Goal: Book appointment/travel/reservation

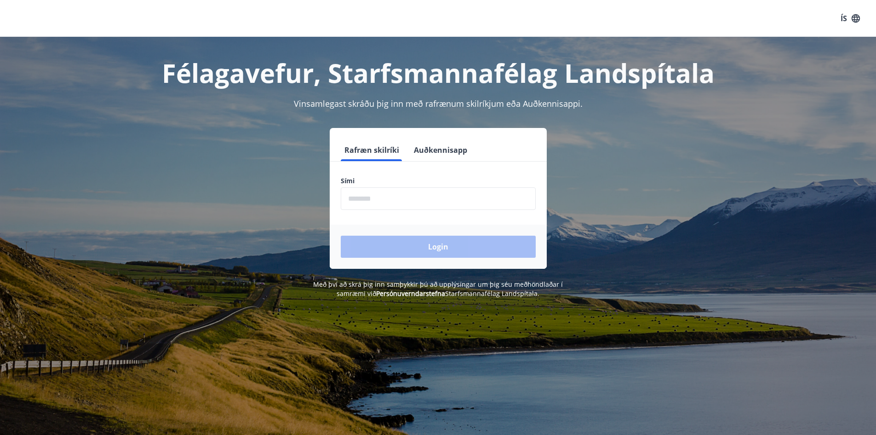
click at [393, 200] on input "phone" at bounding box center [438, 198] width 195 height 23
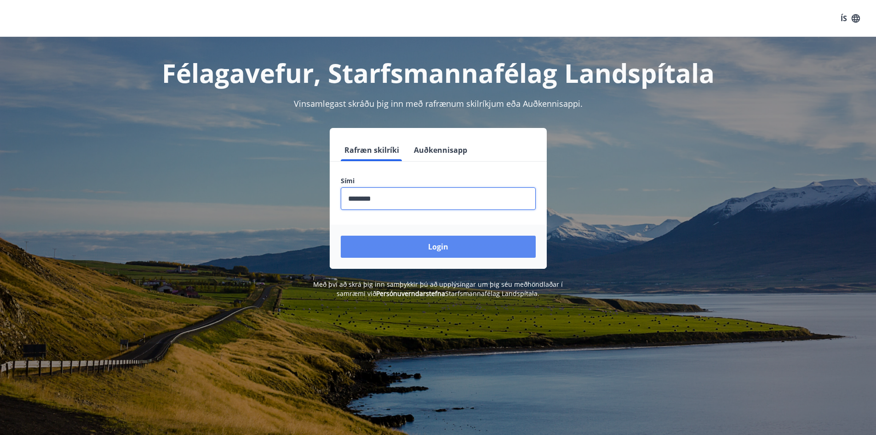
type input "********"
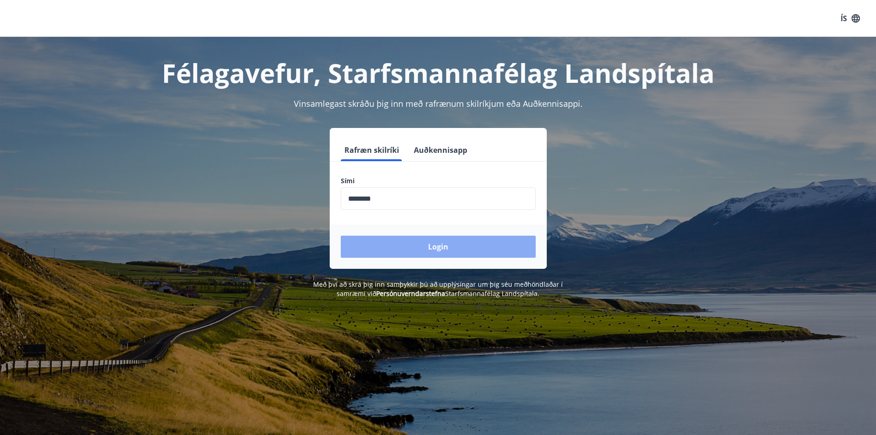
click at [464, 245] on button "Login" at bounding box center [438, 247] width 195 height 22
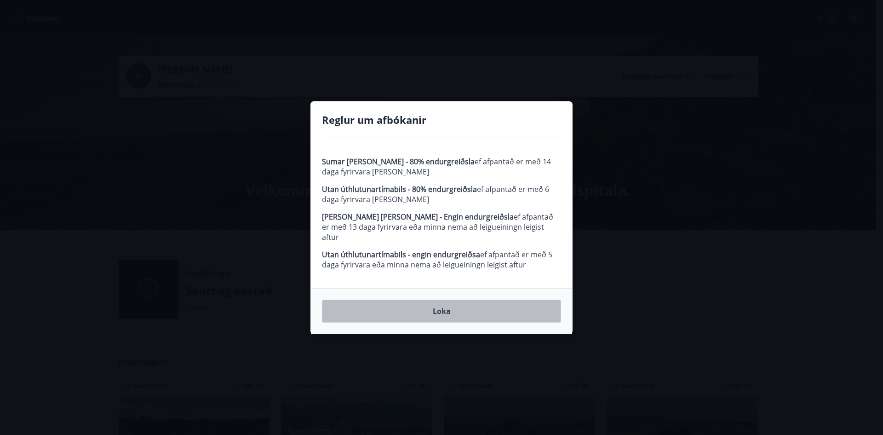
click at [432, 311] on button "Loka" at bounding box center [441, 310] width 239 height 23
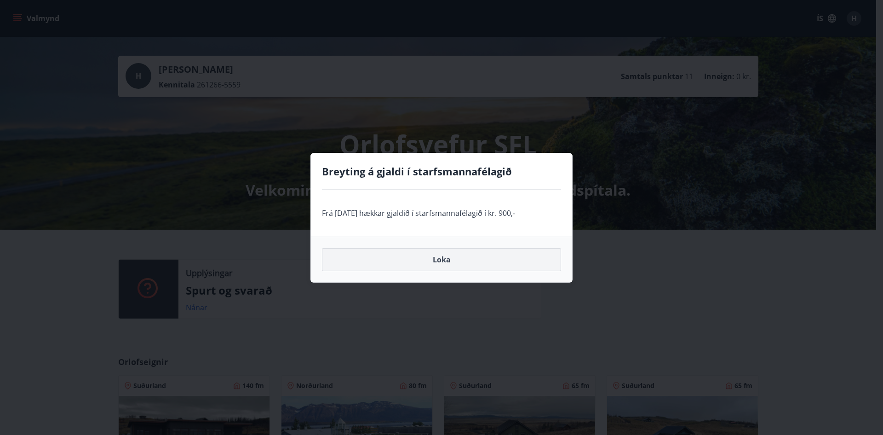
click at [443, 264] on button "Loka" at bounding box center [441, 259] width 239 height 23
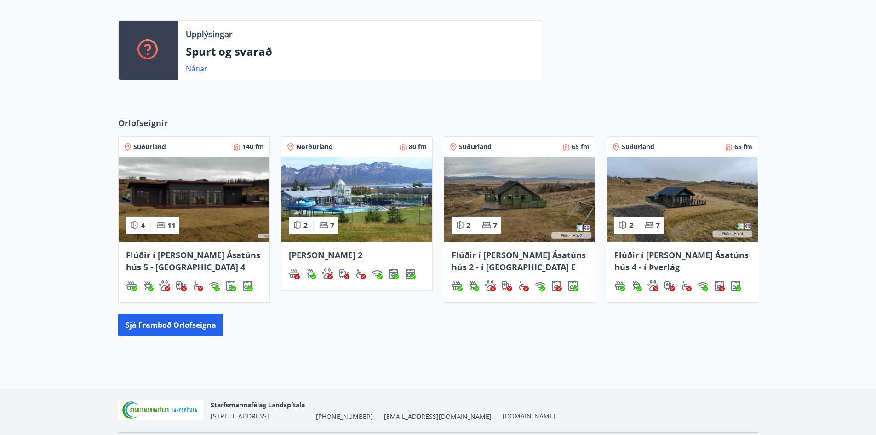
scroll to position [223, 0]
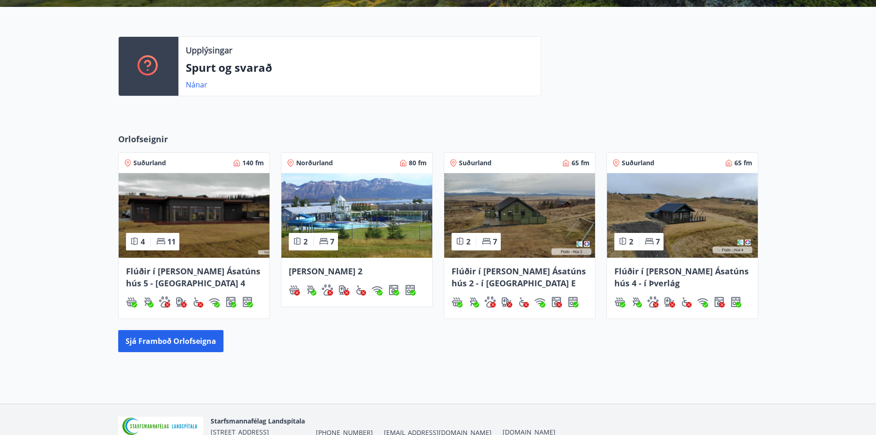
click at [322, 272] on span "[PERSON_NAME] 2" at bounding box center [326, 270] width 74 height 11
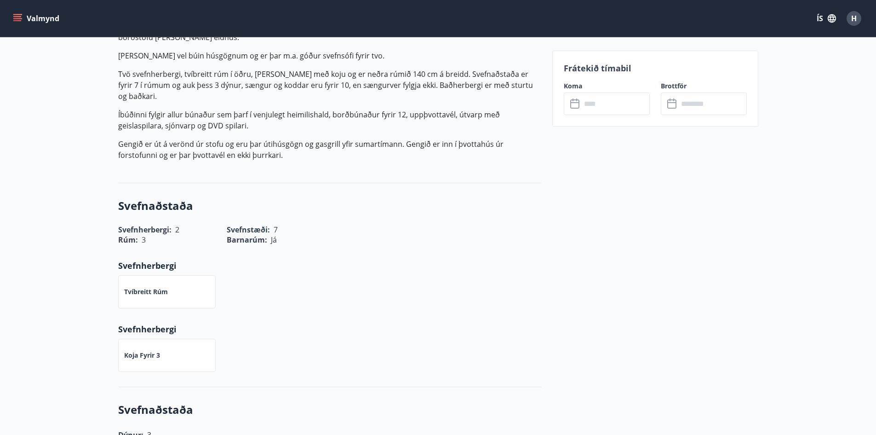
scroll to position [138, 0]
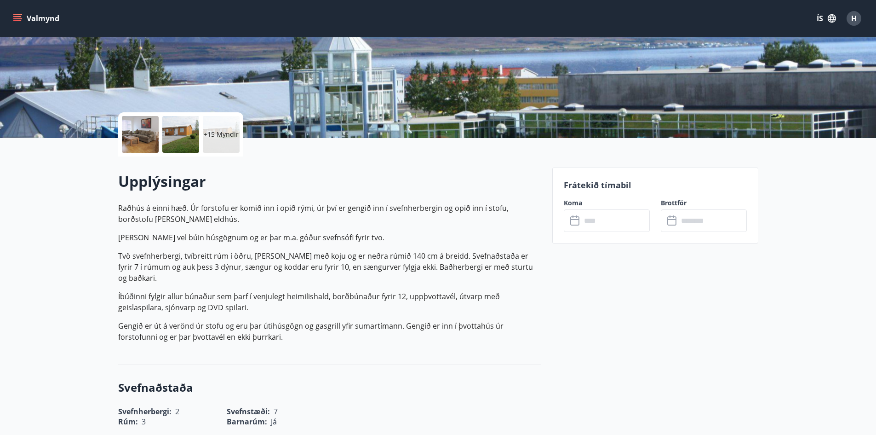
click at [573, 222] on icon at bounding box center [575, 220] width 11 height 11
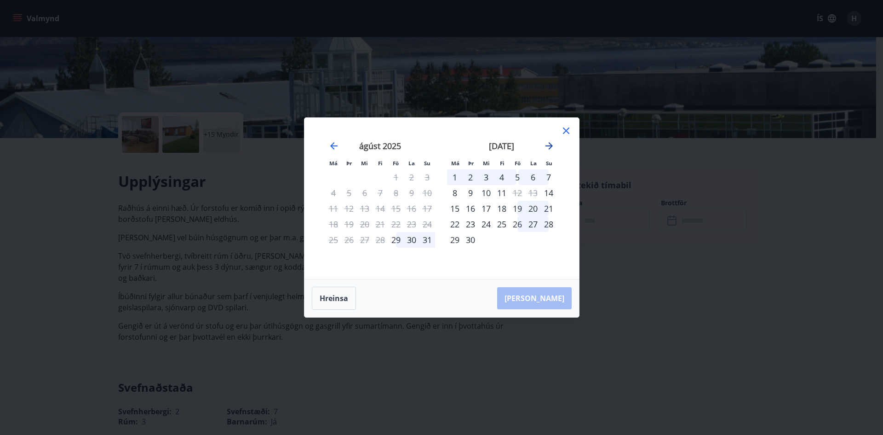
click at [551, 146] on icon "Move forward to switch to the next month." at bounding box center [549, 145] width 7 height 7
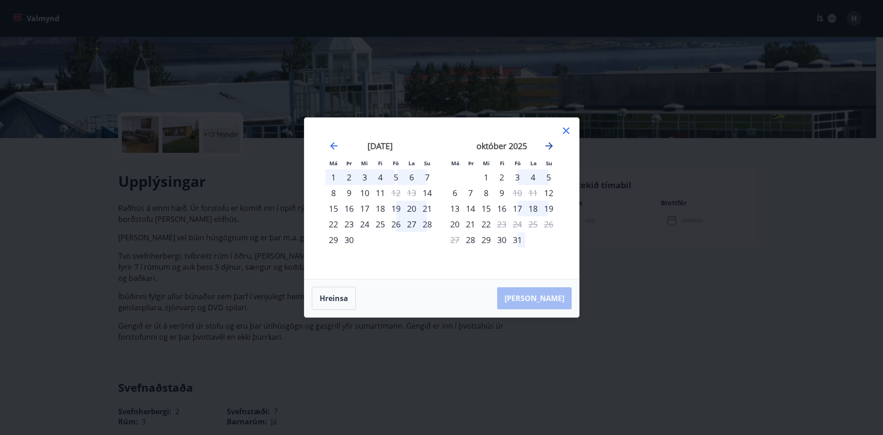
click at [551, 146] on icon "Move forward to switch to the next month." at bounding box center [549, 145] width 7 height 7
click at [333, 149] on icon "Move backward to switch to the previous month." at bounding box center [333, 145] width 11 height 11
click at [566, 132] on icon at bounding box center [566, 130] width 11 height 11
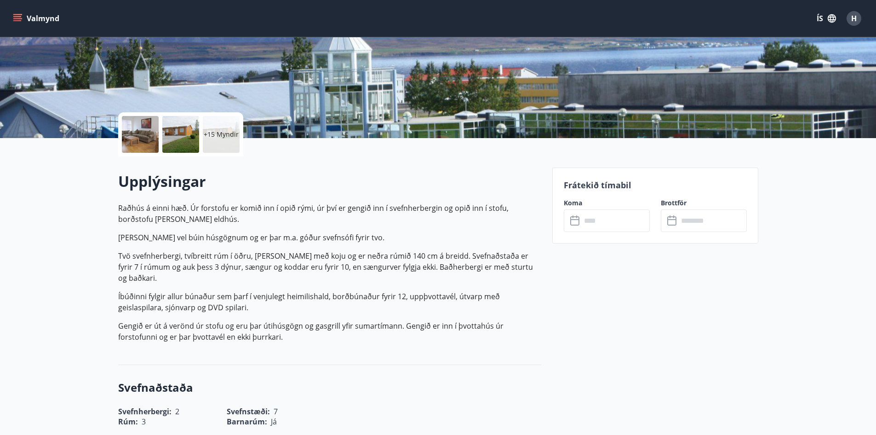
click at [185, 141] on div at bounding box center [180, 134] width 37 height 37
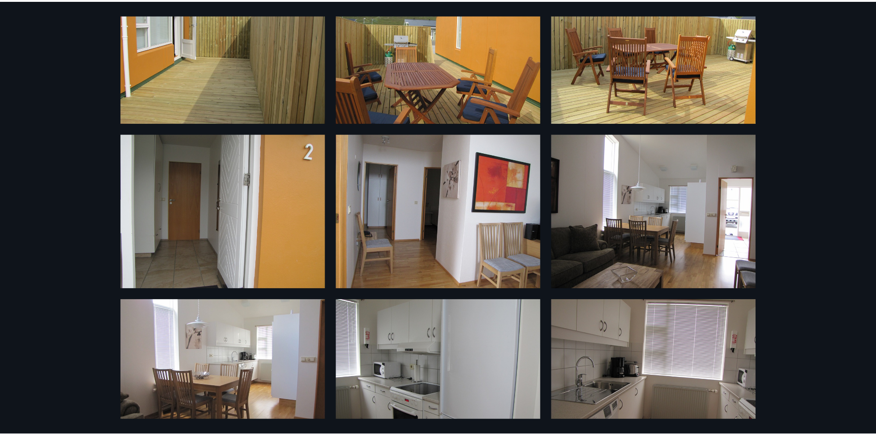
scroll to position [0, 0]
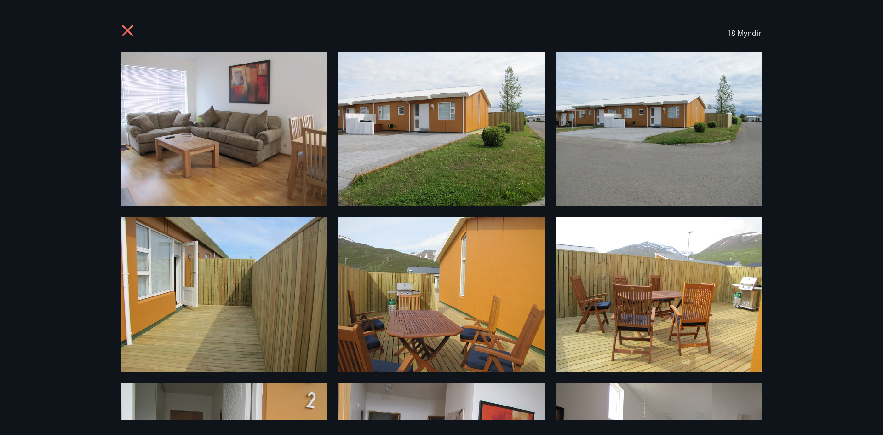
click at [122, 33] on icon at bounding box center [128, 31] width 15 height 15
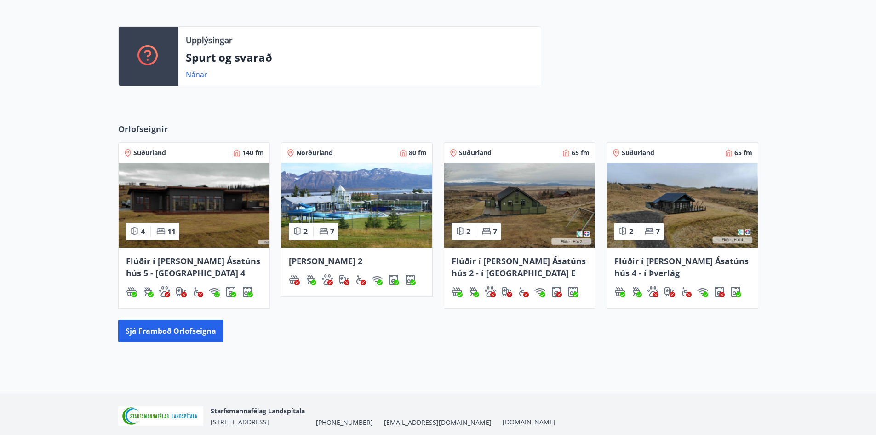
scroll to position [223, 0]
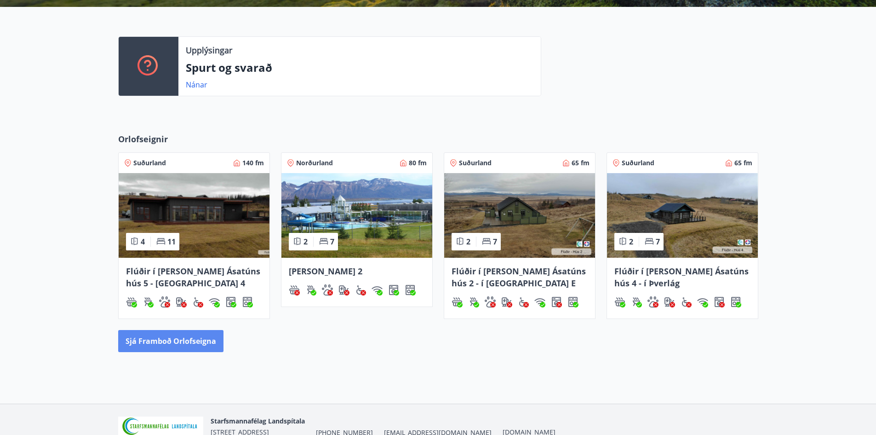
click at [167, 337] on button "Sjá framboð orlofseigna" at bounding box center [170, 341] width 105 height 22
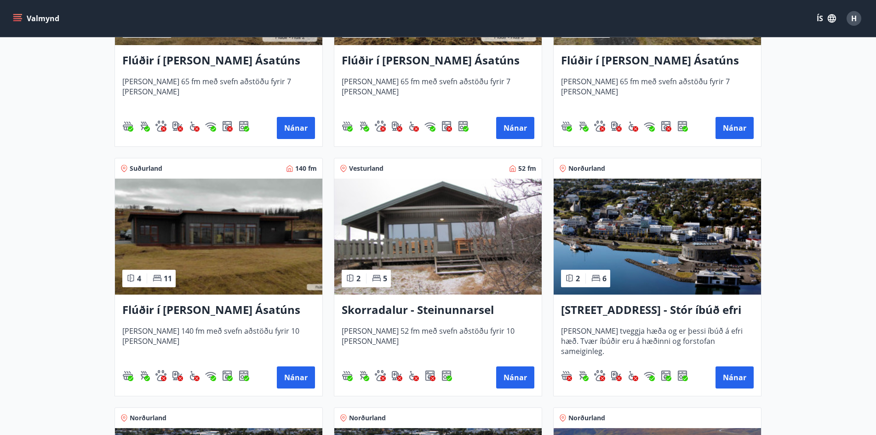
scroll to position [509, 0]
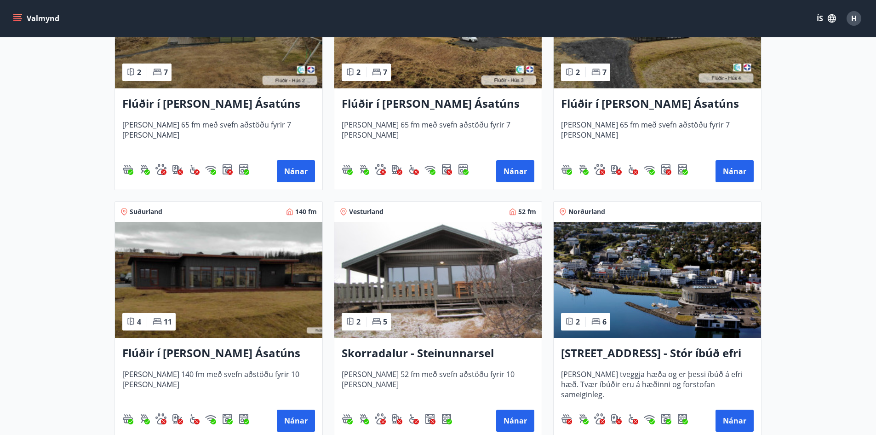
click at [239, 270] on img at bounding box center [218, 280] width 207 height 116
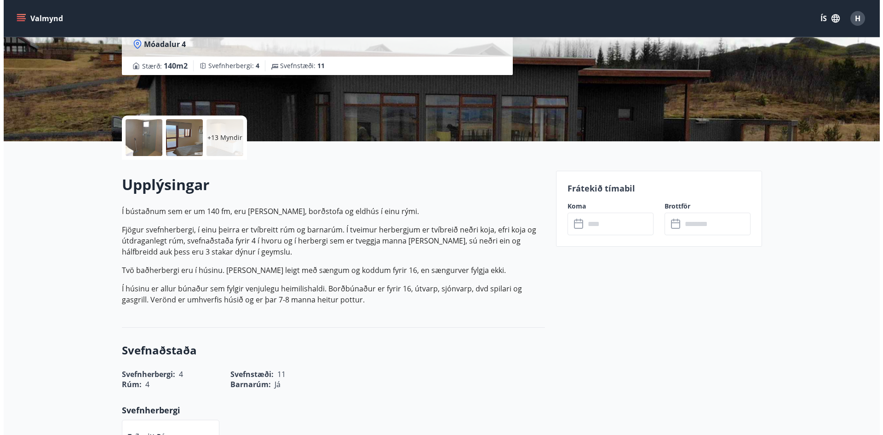
scroll to position [138, 0]
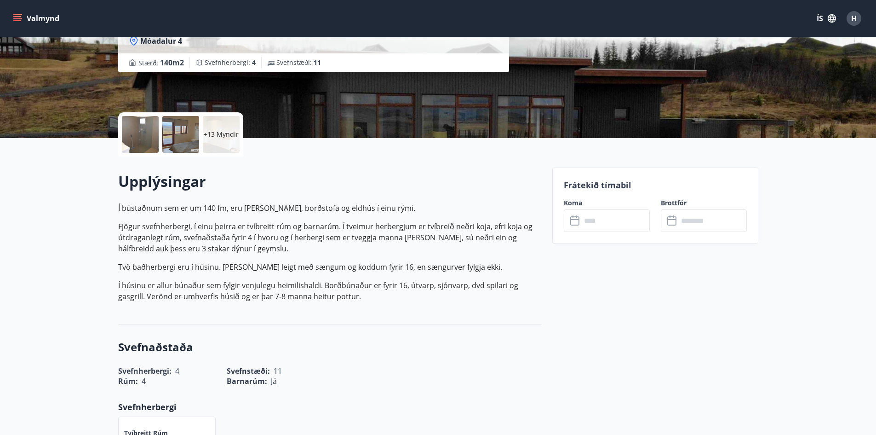
click at [221, 139] on div "+13 Myndir" at bounding box center [221, 134] width 37 height 37
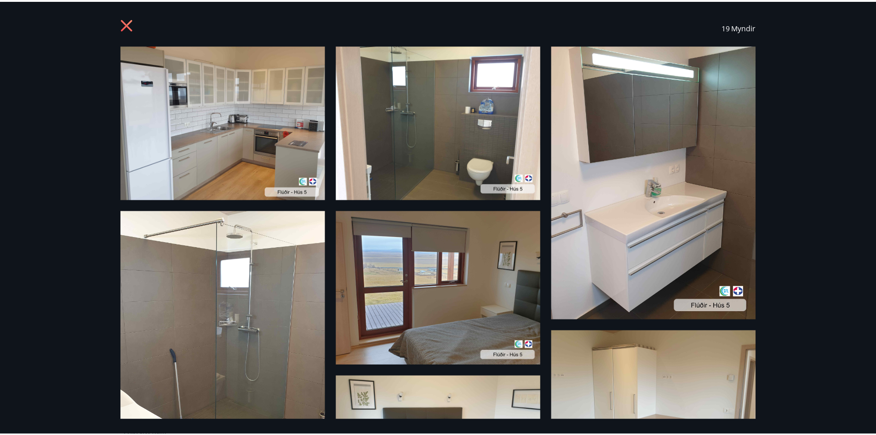
scroll to position [0, 0]
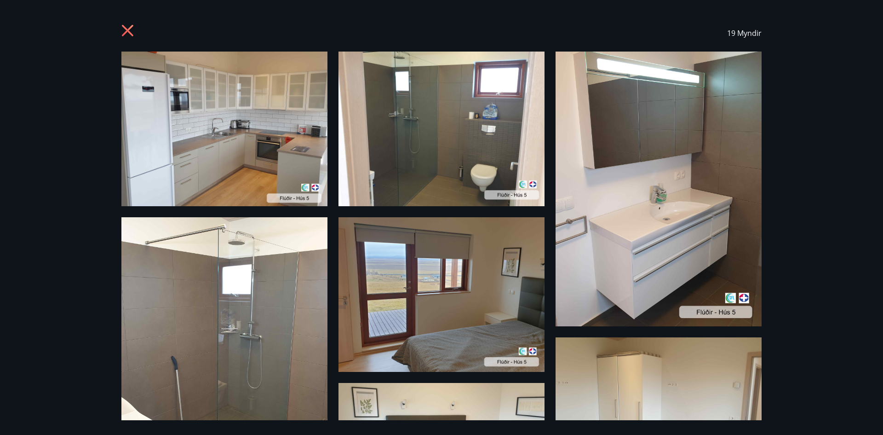
click at [123, 26] on icon at bounding box center [128, 31] width 12 height 12
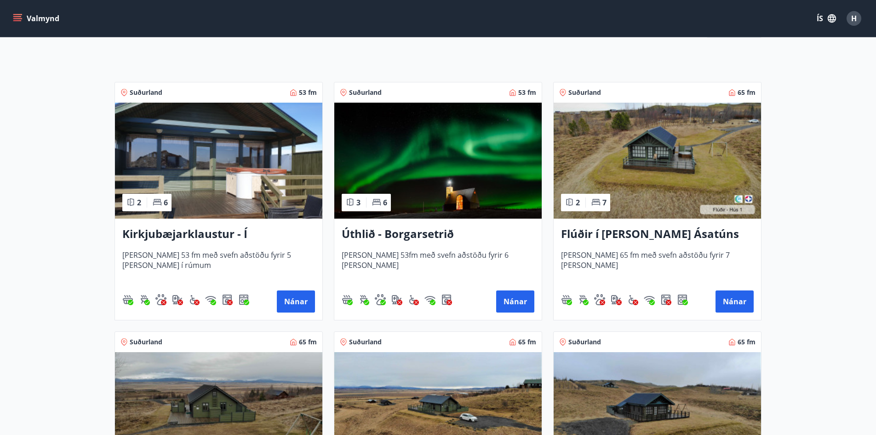
scroll to position [138, 0]
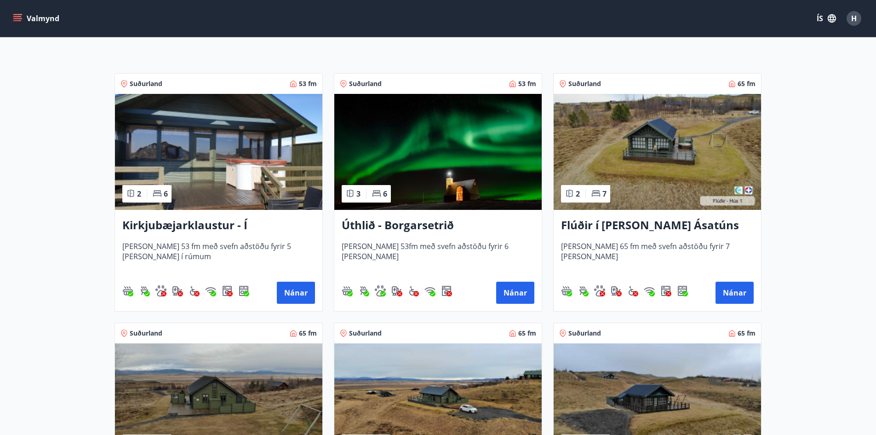
click at [428, 220] on h3 "Úthlið - Borgarsetrið" at bounding box center [438, 225] width 193 height 17
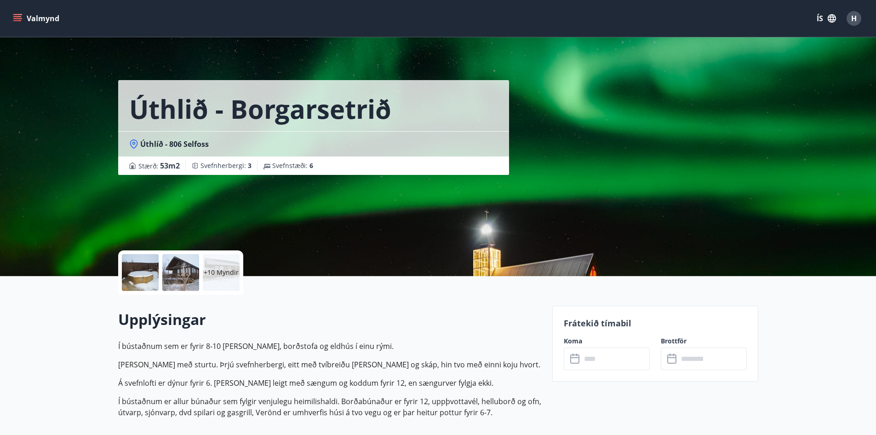
click at [225, 272] on p "+10 Myndir" at bounding box center [221, 272] width 35 height 9
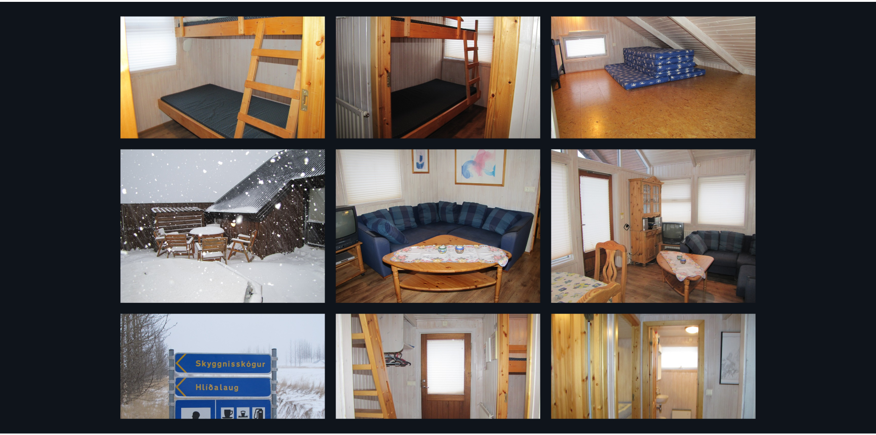
scroll to position [387, 0]
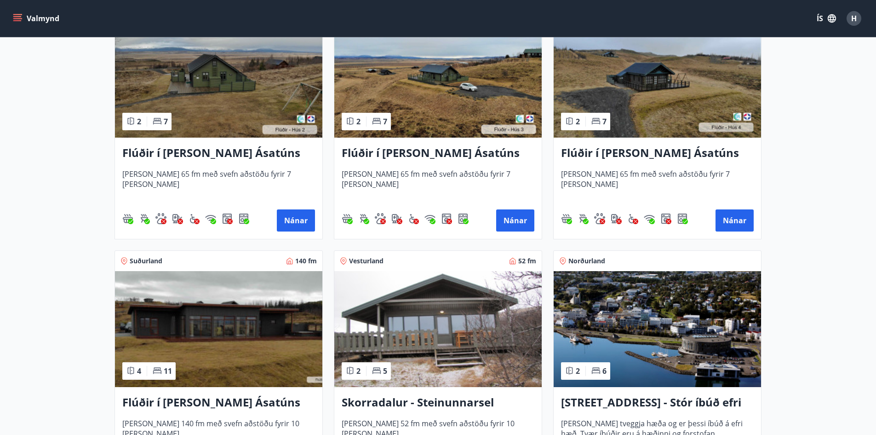
scroll to position [460, 0]
click at [652, 360] on img at bounding box center [657, 328] width 207 height 116
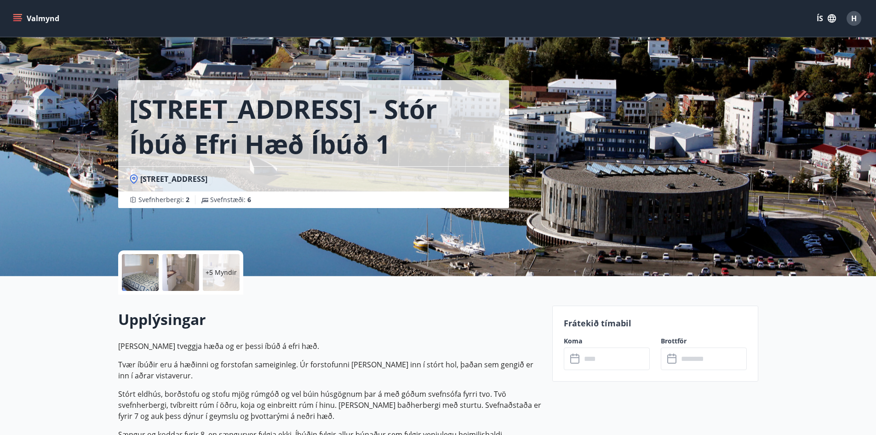
click at [225, 272] on p "+5 Myndir" at bounding box center [221, 272] width 31 height 9
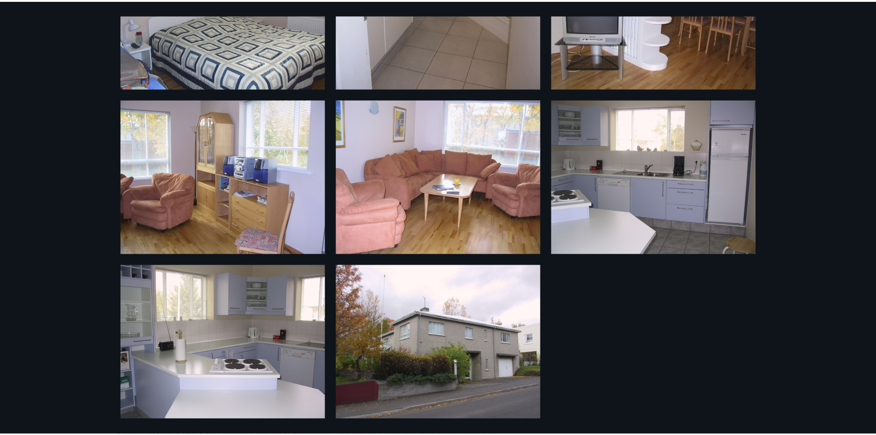
scroll to position [406, 0]
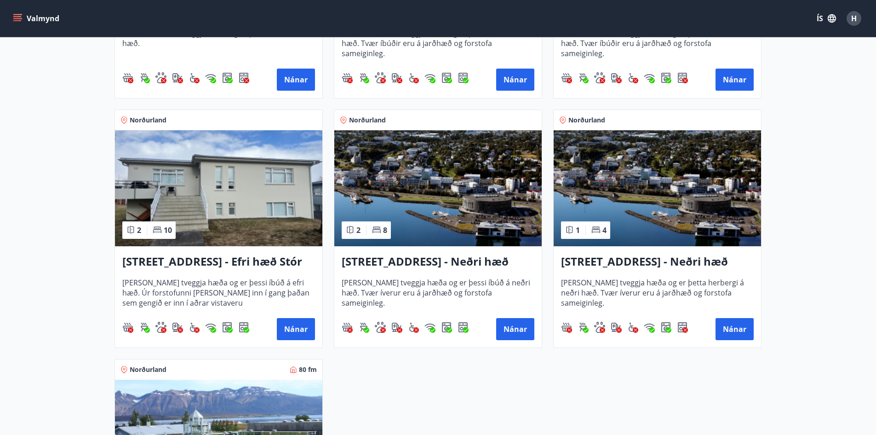
scroll to position [1104, 0]
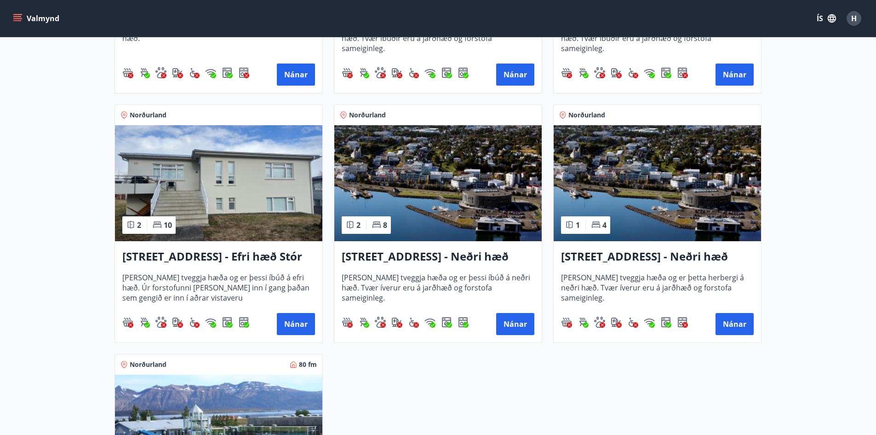
click at [227, 203] on img at bounding box center [218, 183] width 207 height 116
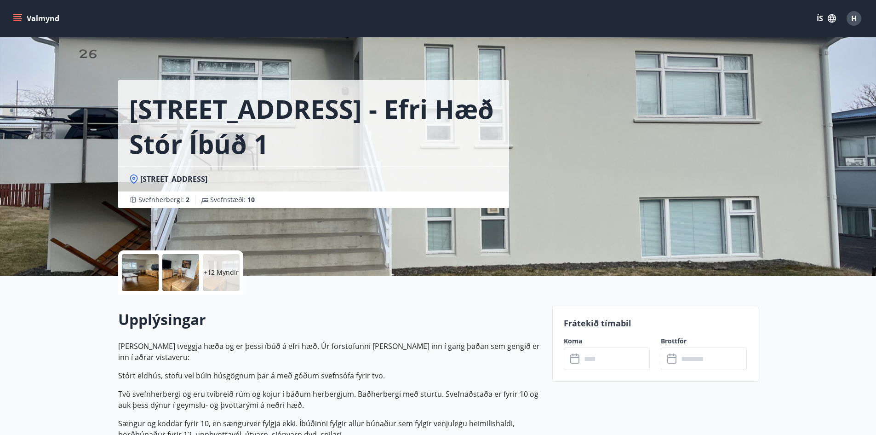
click at [209, 262] on div "+12 Myndir" at bounding box center [221, 272] width 37 height 37
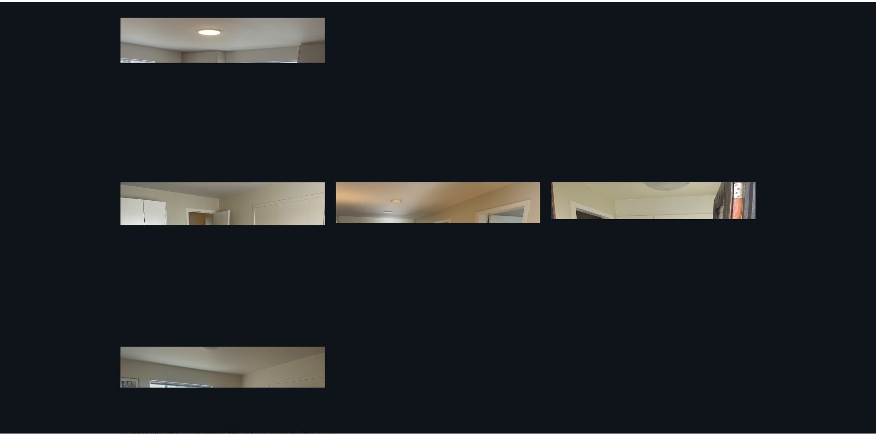
scroll to position [433, 0]
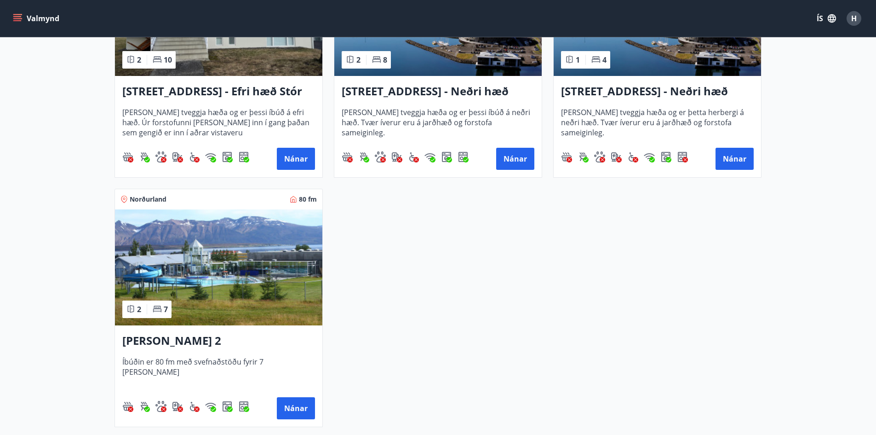
scroll to position [1288, 0]
